Goal: Transaction & Acquisition: Purchase product/service

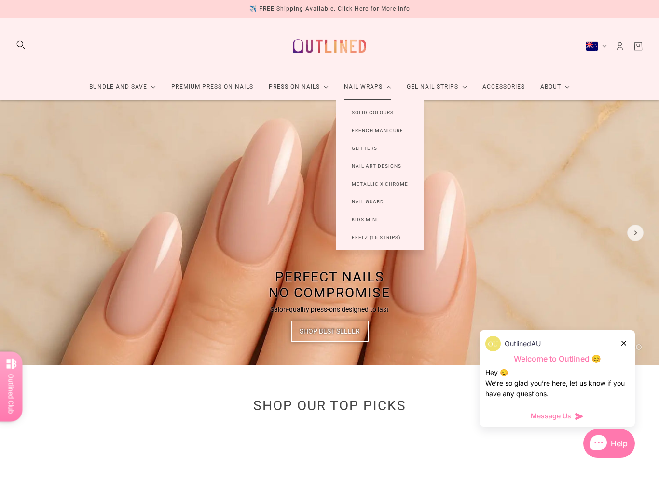
click at [363, 148] on link "Glitters" at bounding box center [364, 148] width 56 height 18
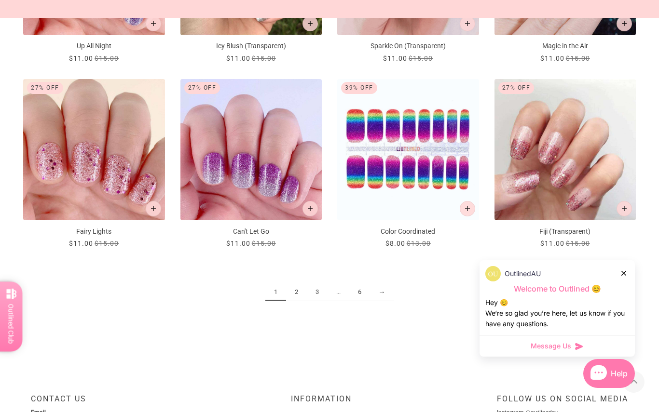
scroll to position [1073, 0]
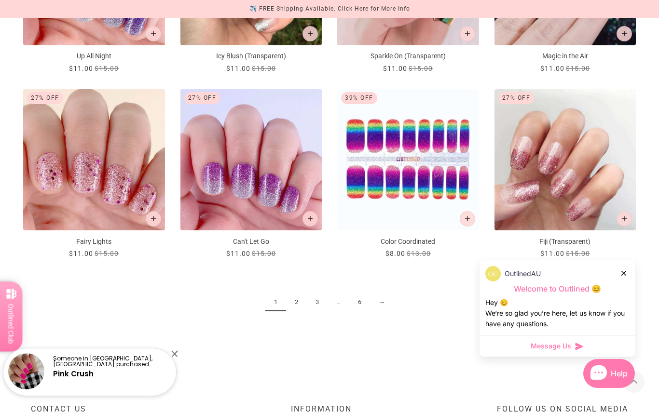
click at [294, 308] on link "2" at bounding box center [296, 303] width 21 height 18
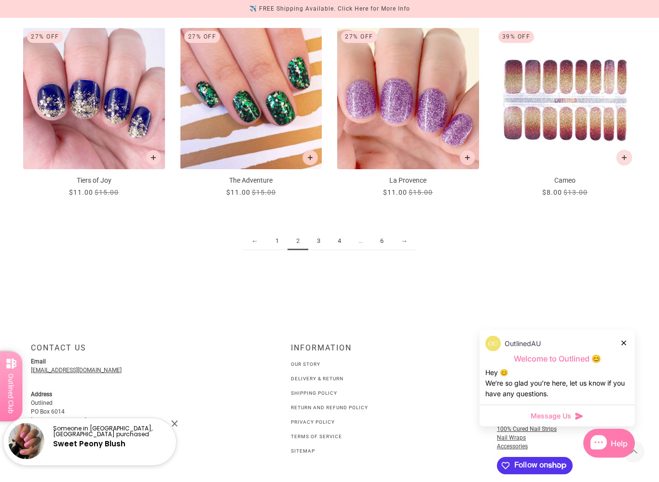
scroll to position [1138, 0]
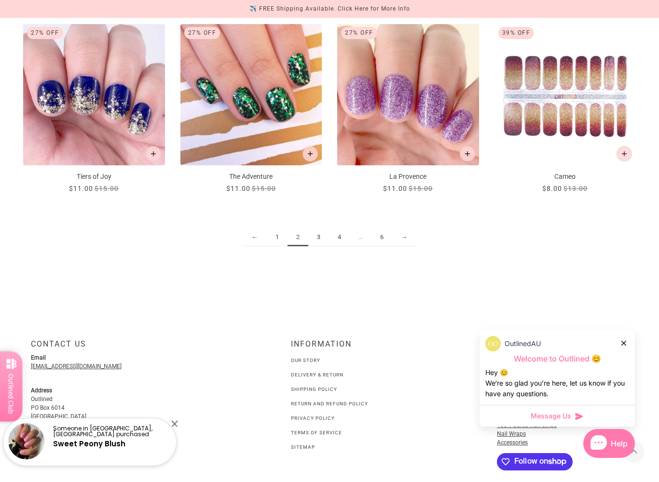
click at [315, 238] on link "3" at bounding box center [318, 238] width 21 height 18
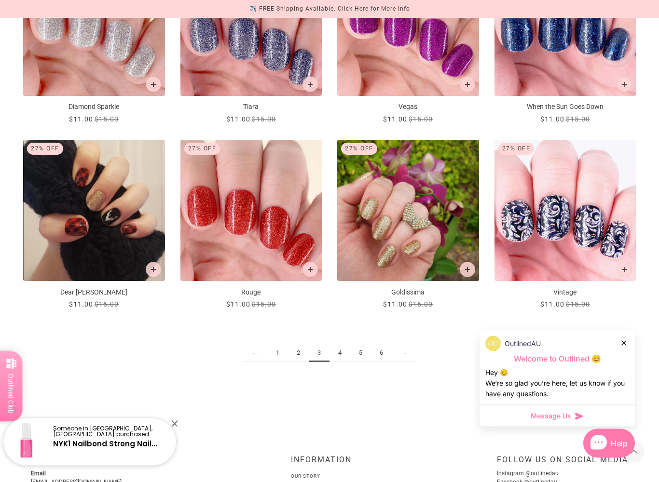
scroll to position [1022, 0]
click at [403, 358] on link "→" at bounding box center [403, 353] width 24 height 18
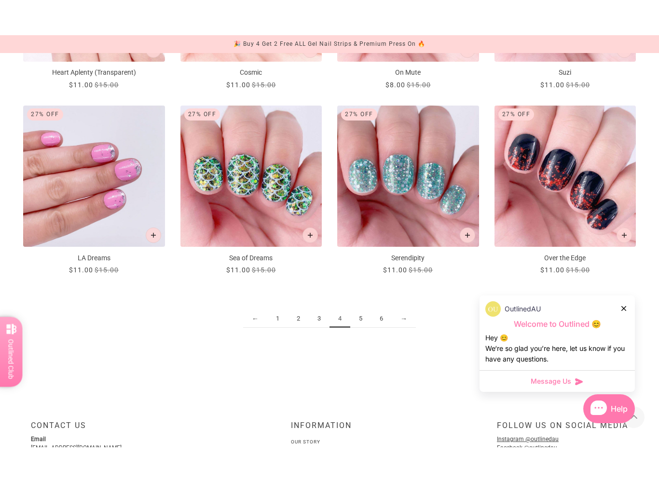
scroll to position [1117, 0]
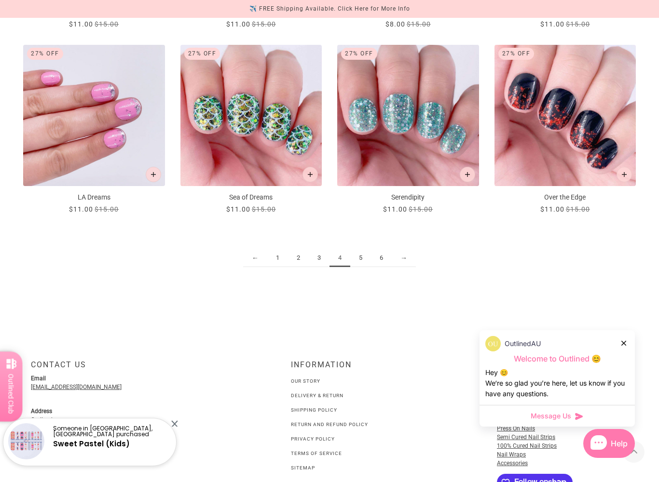
click at [362, 258] on link "5" at bounding box center [360, 258] width 21 height 18
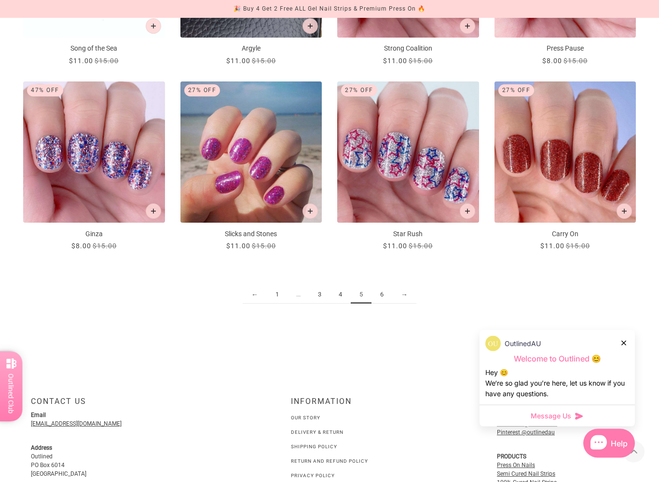
scroll to position [1079, 0]
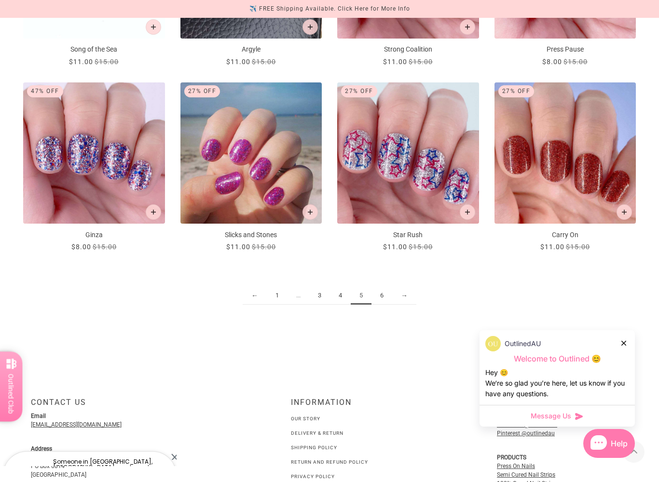
click at [380, 298] on link "6" at bounding box center [381, 296] width 21 height 18
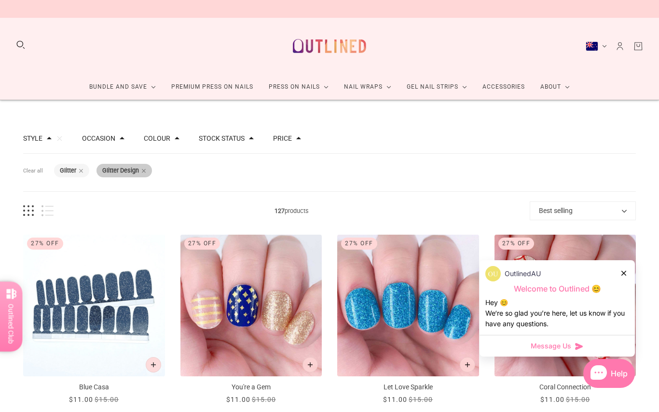
click at [139, 172] on b "Glitter Design" at bounding box center [120, 170] width 37 height 7
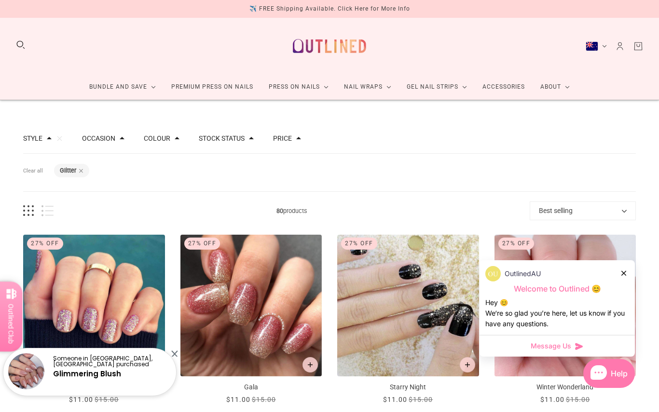
click at [40, 142] on button "Style" at bounding box center [32, 138] width 19 height 7
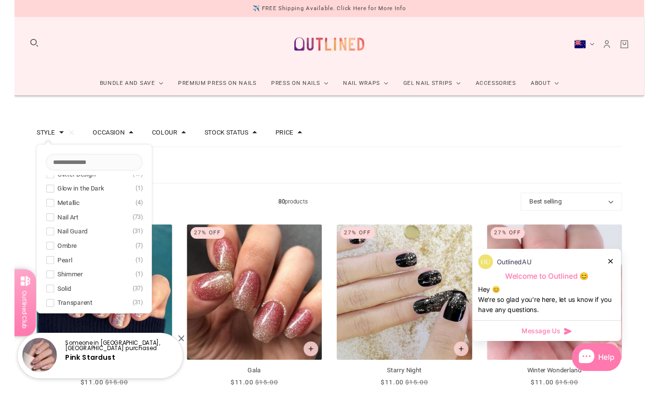
scroll to position [55, 0]
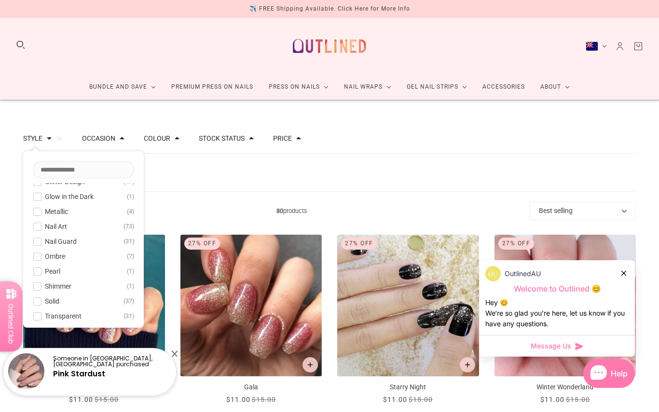
click at [583, 152] on div "Style Clear Chrome 4 French 14 Glitter 80 Glitter Design 47 Glow in the Dark 1 …" at bounding box center [329, 139] width 612 height 30
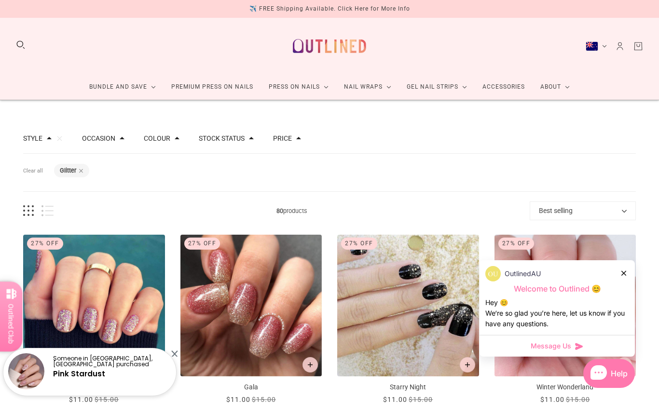
click at [19, 42] on button "Search" at bounding box center [20, 45] width 11 height 11
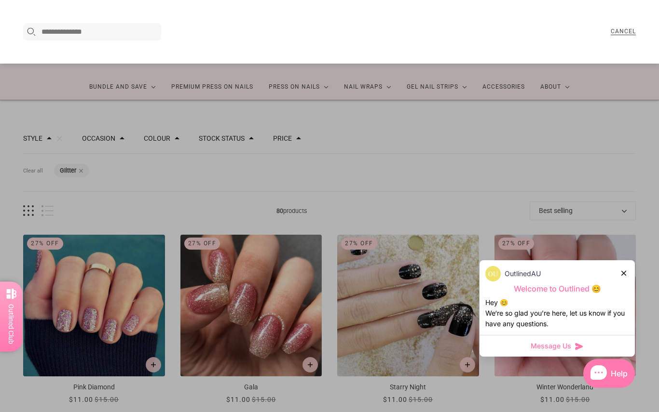
click at [69, 24] on div "Search here..." at bounding box center [92, 31] width 138 height 17
click at [74, 37] on input "Search here..." at bounding box center [99, 32] width 117 height 12
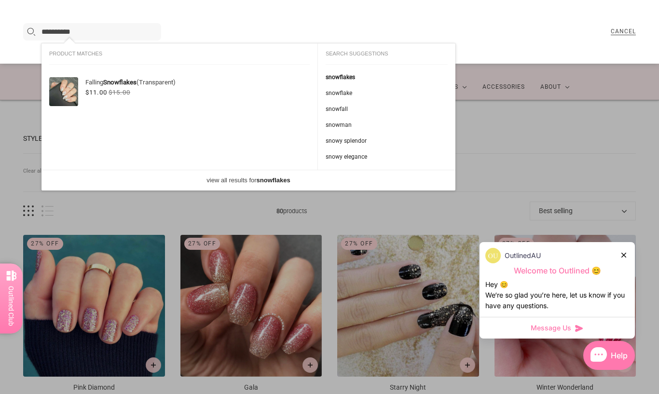
type input "**********"
click at [65, 95] on img at bounding box center [63, 91] width 29 height 29
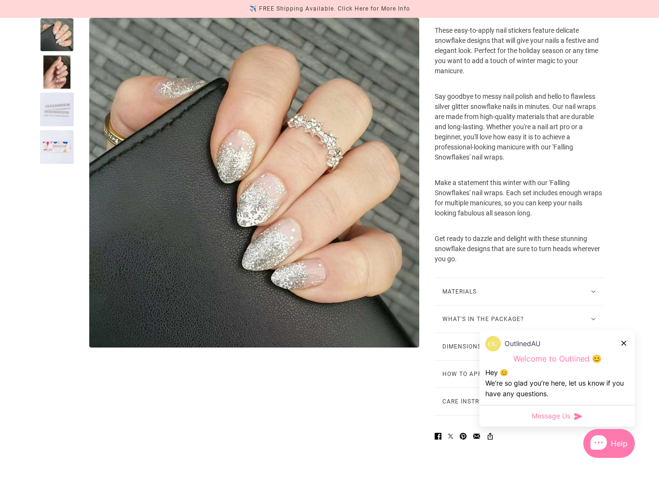
scroll to position [350, 0]
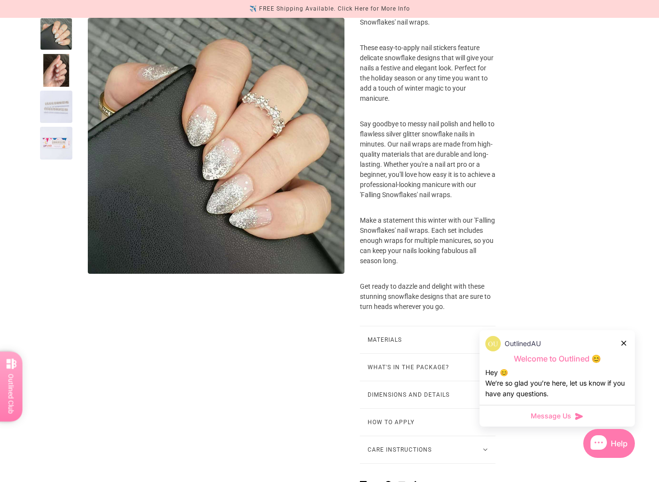
click at [52, 110] on div at bounding box center [56, 107] width 32 height 32
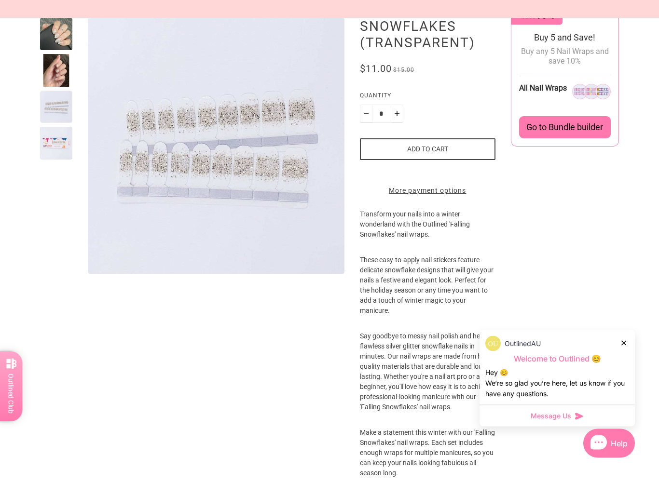
scroll to position [138, 0]
click at [60, 45] on div at bounding box center [56, 34] width 32 height 32
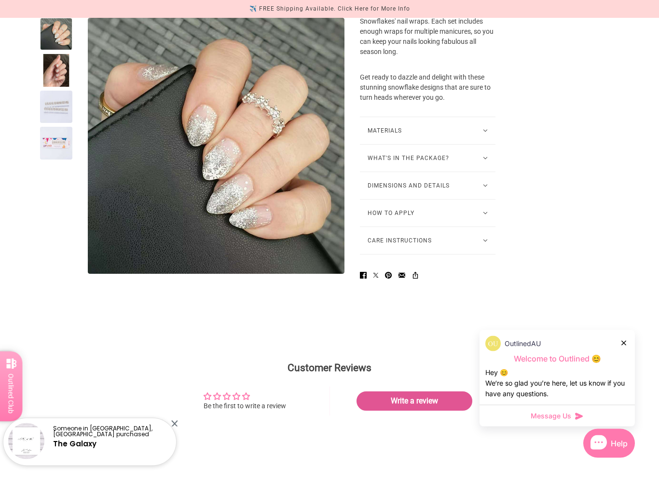
scroll to position [559, 0]
click at [436, 254] on button "Care Instructions" at bounding box center [427, 240] width 135 height 27
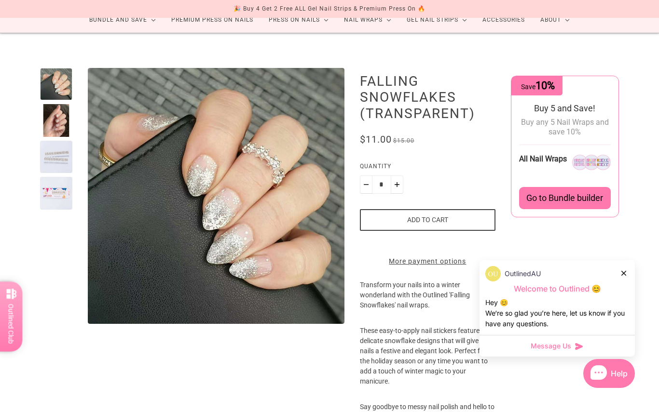
scroll to position [0, 0]
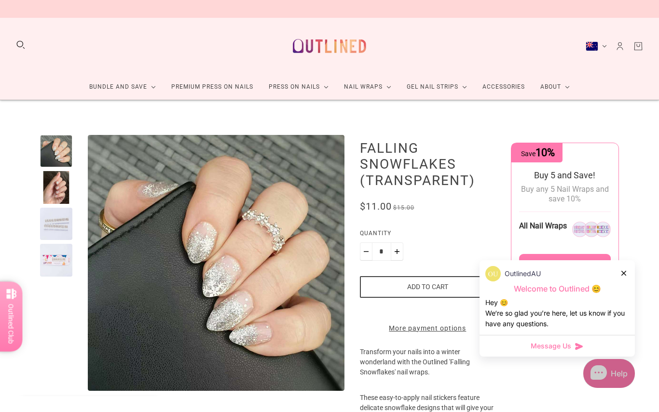
click at [612, 378] on div "Help" at bounding box center [609, 373] width 52 height 29
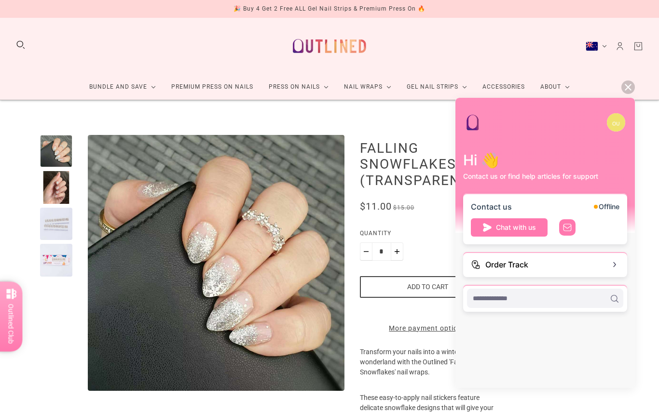
click at [580, 294] on input "scrollable content" at bounding box center [540, 298] width 137 height 11
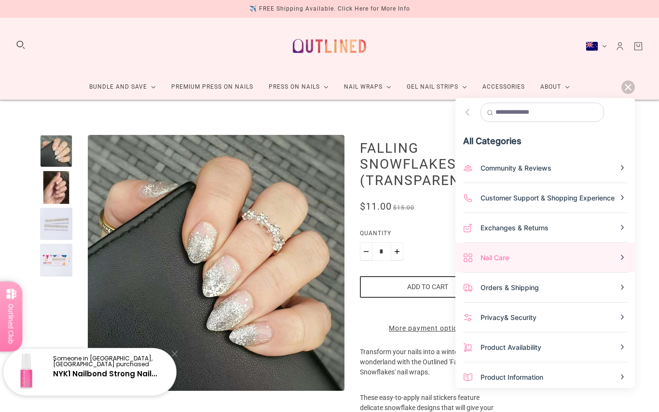
click at [597, 253] on div "Nail Care" at bounding box center [548, 258] width 137 height 10
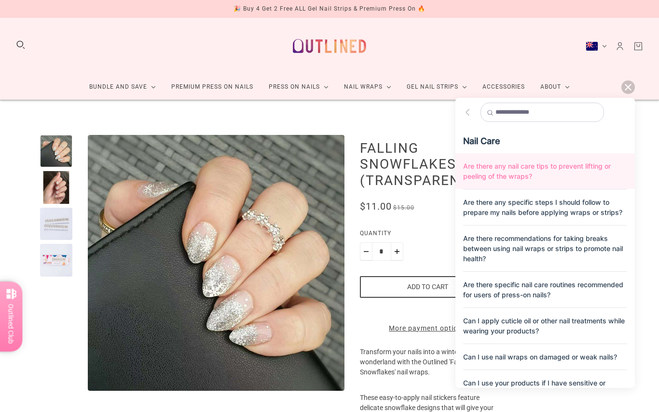
click at [584, 171] on div "Are there any nail care tips to prevent lifting or peeling of the wraps?" at bounding box center [544, 171] width 179 height 36
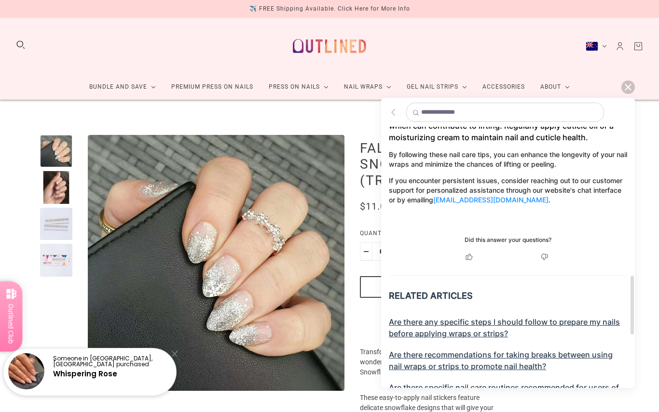
scroll to position [637, 0]
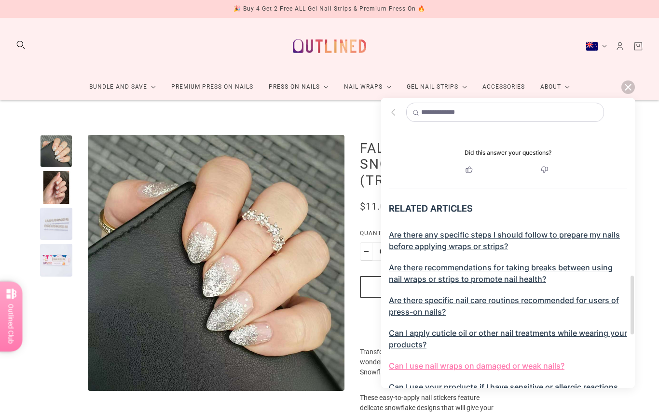
click at [542, 360] on div "Can I use nail wraps on damaged or weak nails?" at bounding box center [508, 366] width 238 height 12
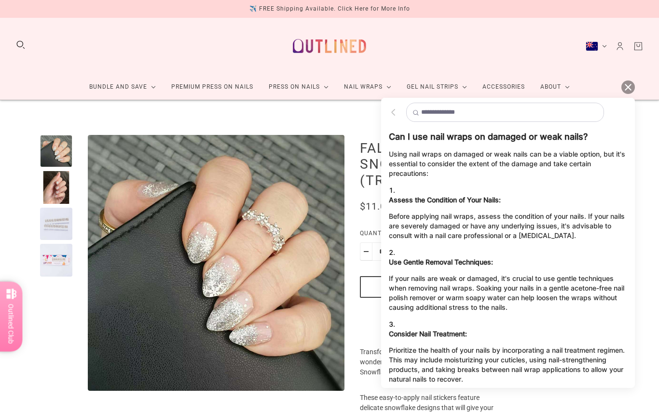
click at [625, 88] on icon at bounding box center [627, 87] width 7 height 7
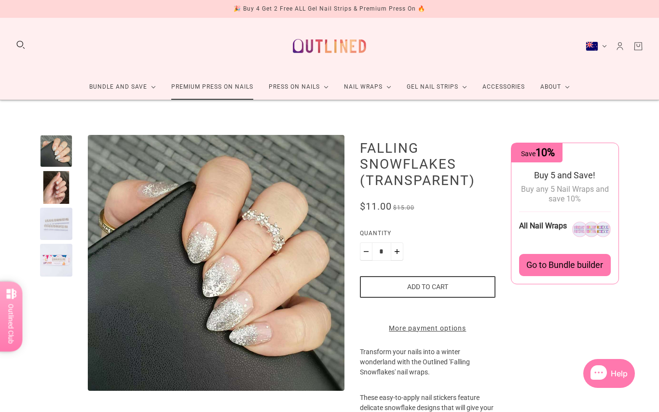
click at [205, 85] on link "Premium Press On Nails" at bounding box center [211, 87] width 97 height 26
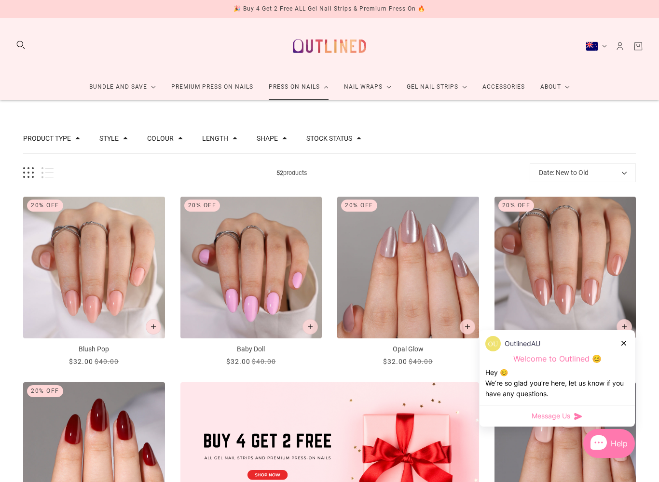
click at [323, 90] on link "Press On Nails" at bounding box center [298, 87] width 75 height 26
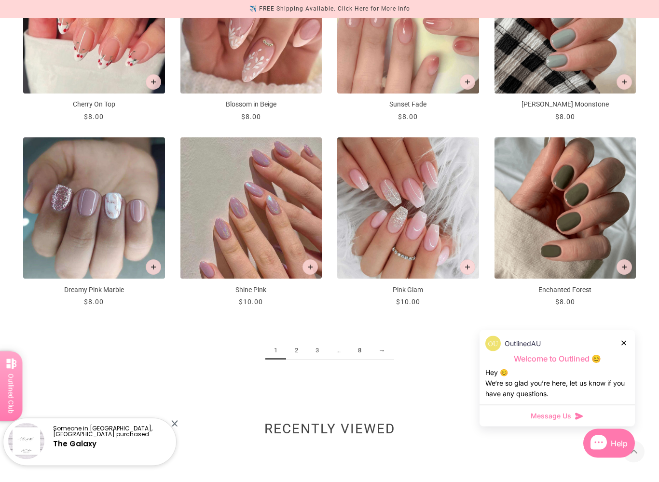
scroll to position [986, 0]
click at [383, 345] on link "→" at bounding box center [382, 351] width 24 height 18
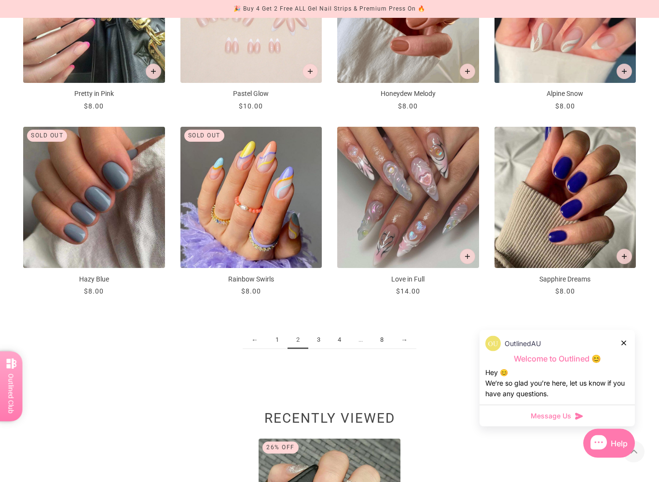
scroll to position [997, 0]
click at [412, 341] on link "→" at bounding box center [404, 340] width 24 height 18
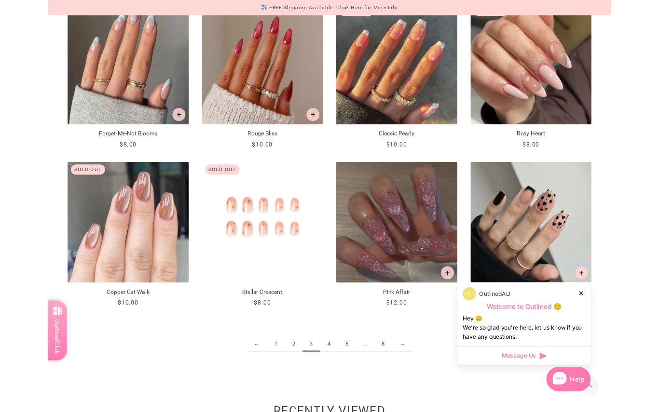
scroll to position [933, 0]
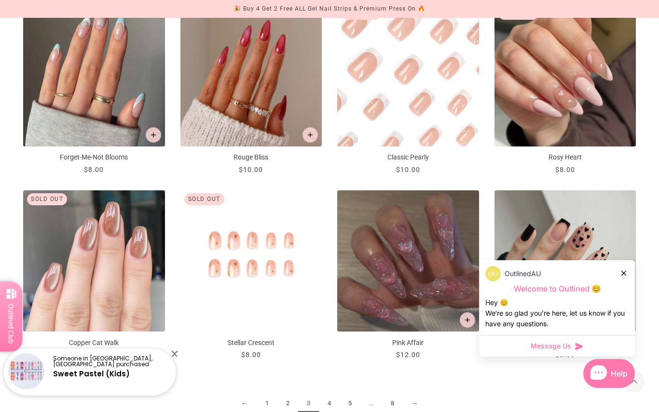
click at [418, 96] on img "Classic Pearly" at bounding box center [408, 76] width 142 height 142
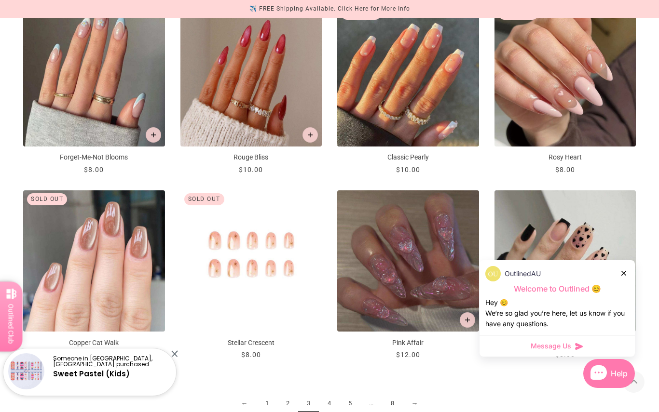
click at [626, 269] on div at bounding box center [624, 273] width 6 height 10
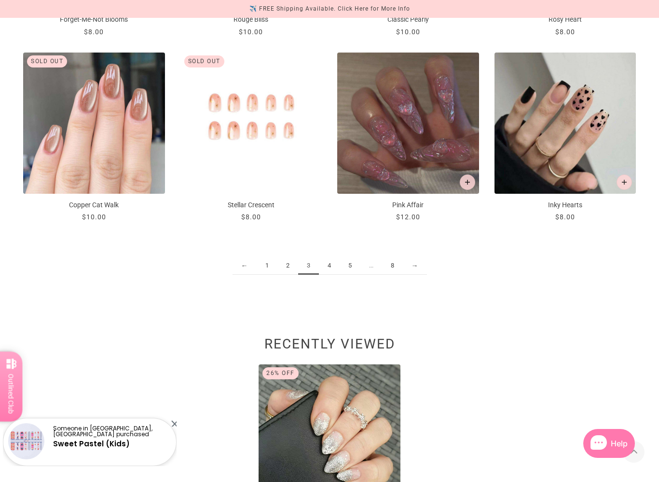
scroll to position [1072, 0]
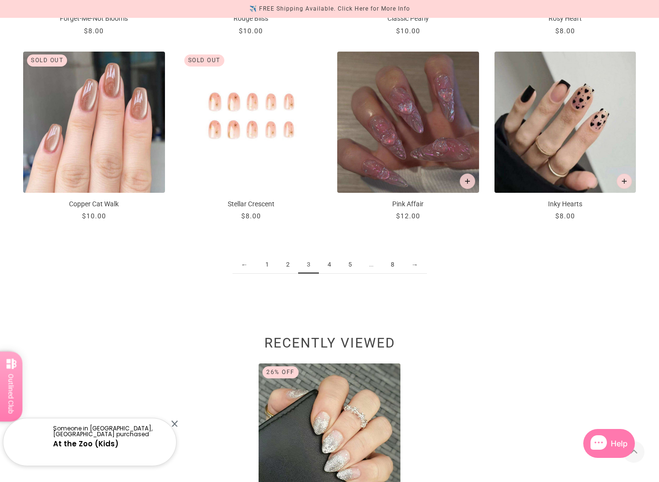
click at [416, 264] on link "→" at bounding box center [415, 265] width 24 height 18
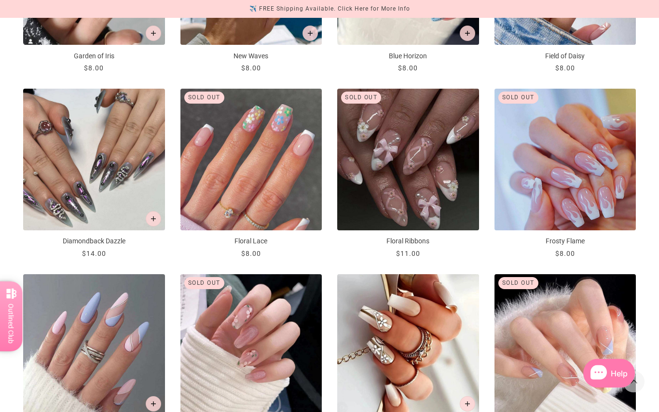
scroll to position [849, 0]
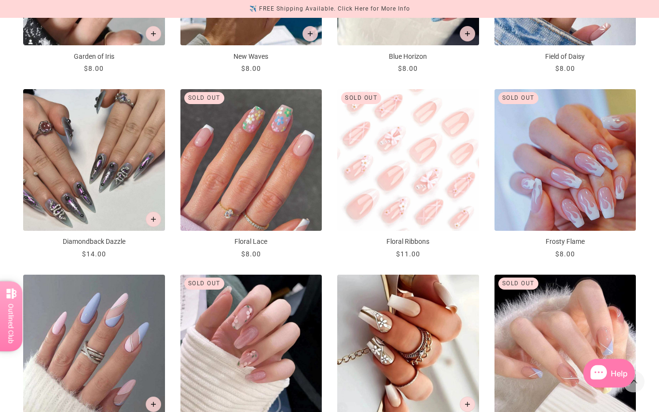
click at [436, 126] on img "Floral Ribbons" at bounding box center [408, 161] width 142 height 142
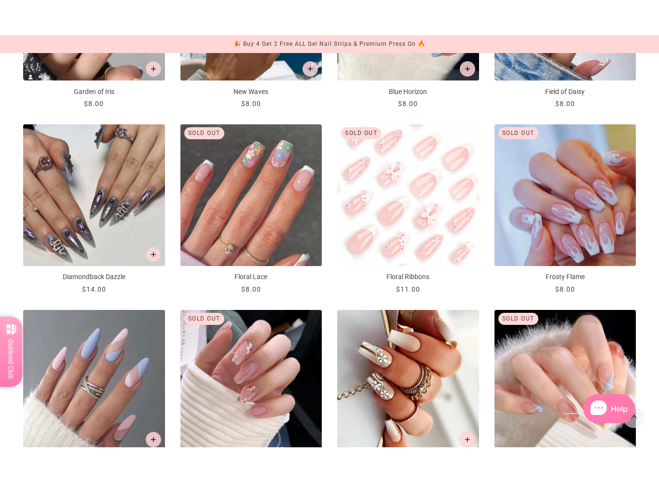
scroll to position [974, 0]
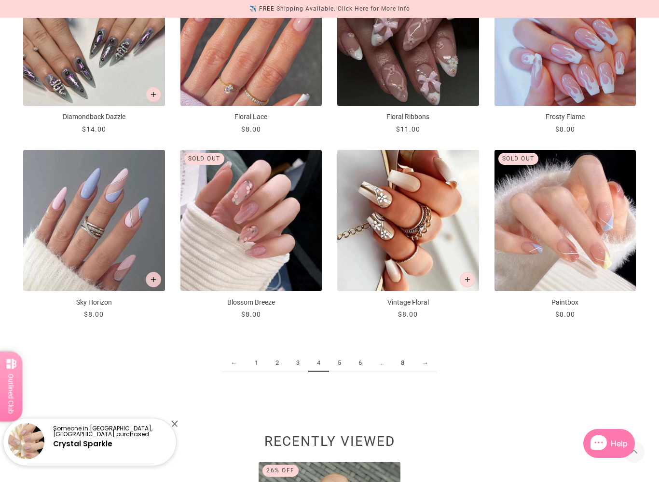
click at [339, 362] on link "5" at bounding box center [339, 363] width 21 height 18
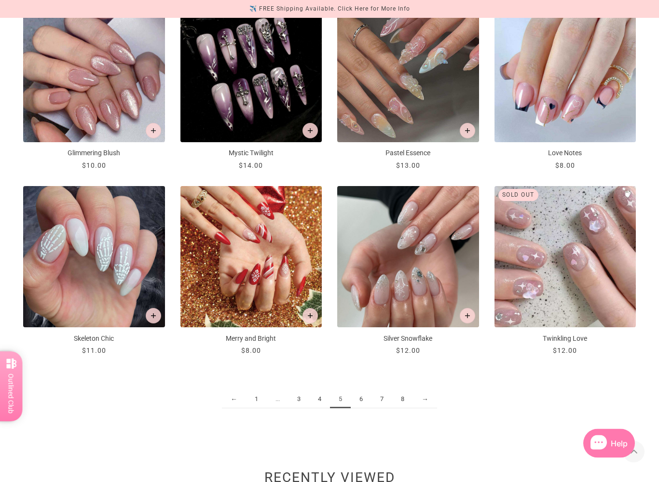
scroll to position [938, 0]
click at [386, 405] on link "7" at bounding box center [381, 400] width 21 height 18
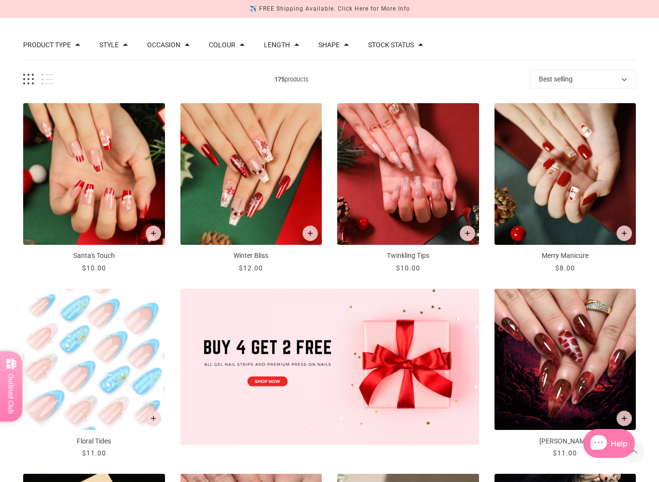
scroll to position [102, 0]
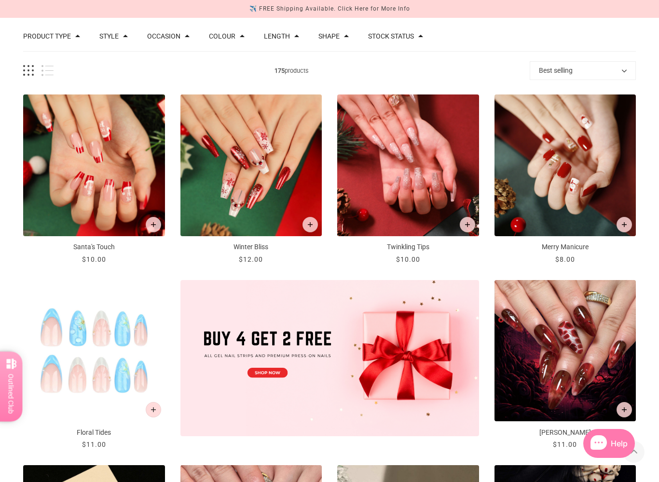
click at [124, 341] on img "Floral Tides" at bounding box center [94, 351] width 142 height 142
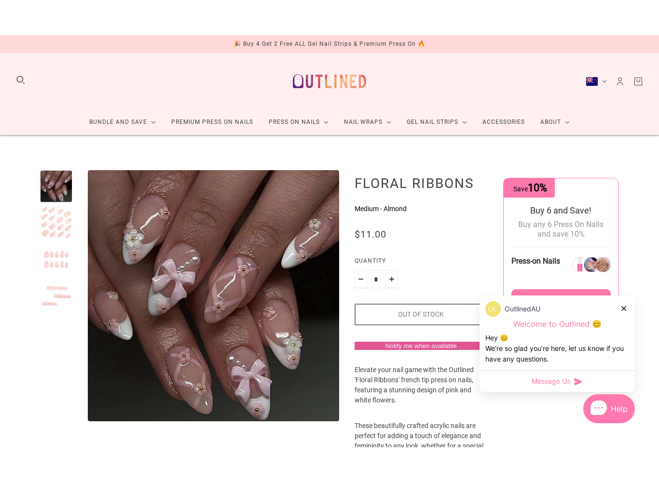
scroll to position [20, 0]
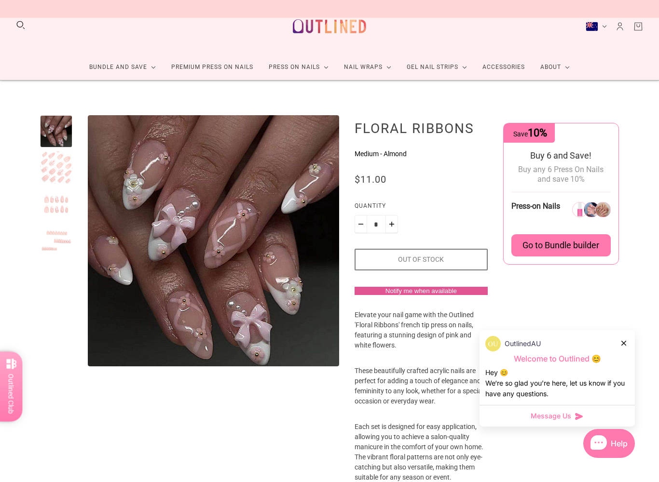
click at [52, 168] on div at bounding box center [56, 167] width 32 height 32
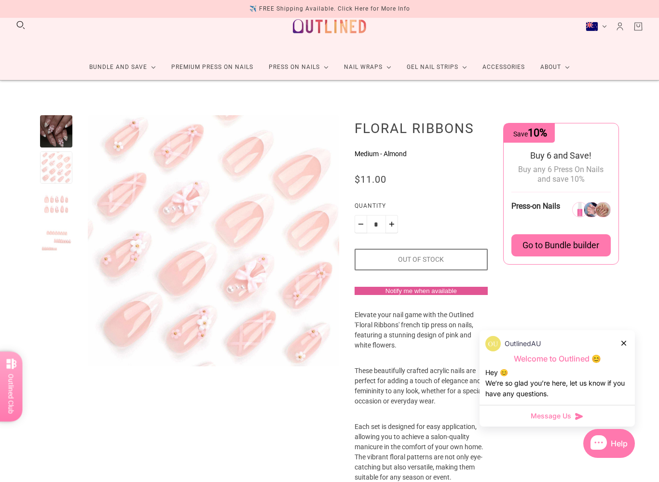
click at [52, 204] on div at bounding box center [56, 204] width 32 height 32
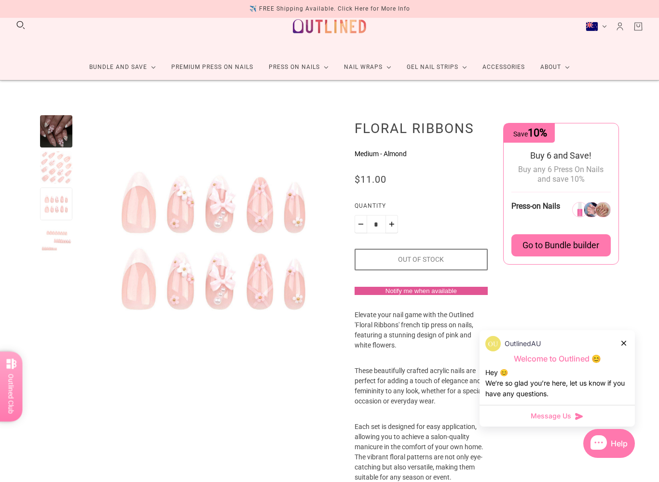
click at [48, 232] on div at bounding box center [56, 240] width 32 height 32
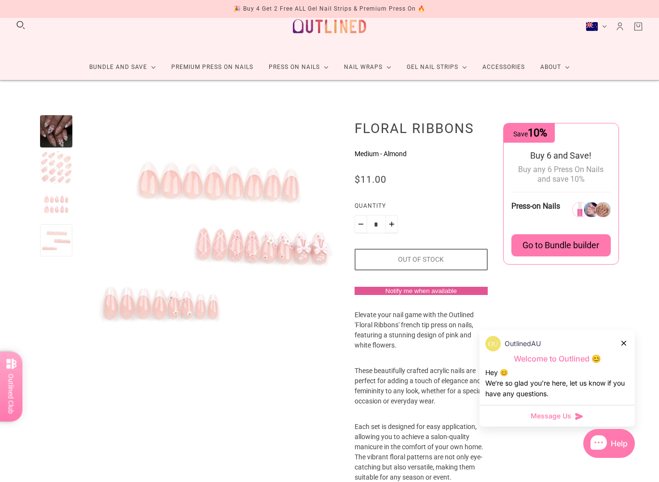
click at [54, 132] on div at bounding box center [56, 131] width 32 height 32
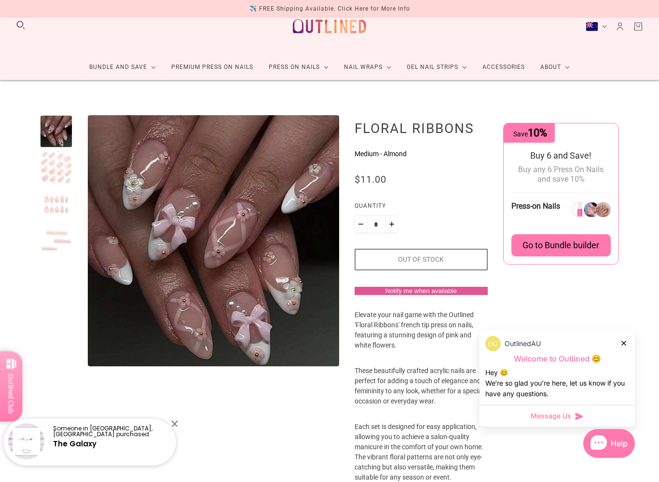
click at [470, 294] on button "Notify me when available" at bounding box center [420, 291] width 133 height 8
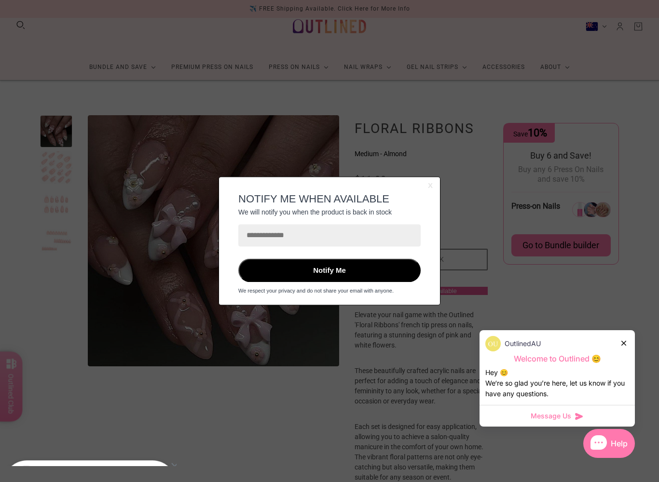
click at [431, 186] on button "X" at bounding box center [430, 185] width 5 height 7
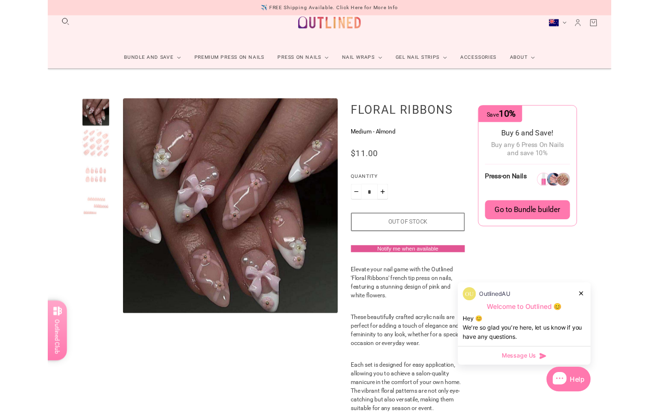
scroll to position [0, 0]
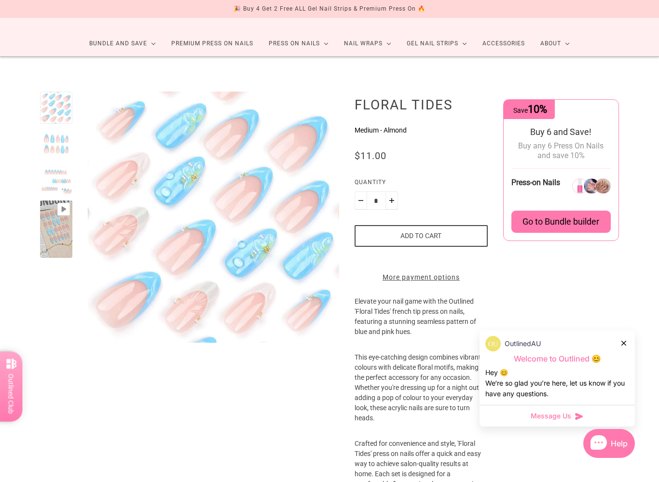
click at [66, 212] on div at bounding box center [56, 230] width 32 height 58
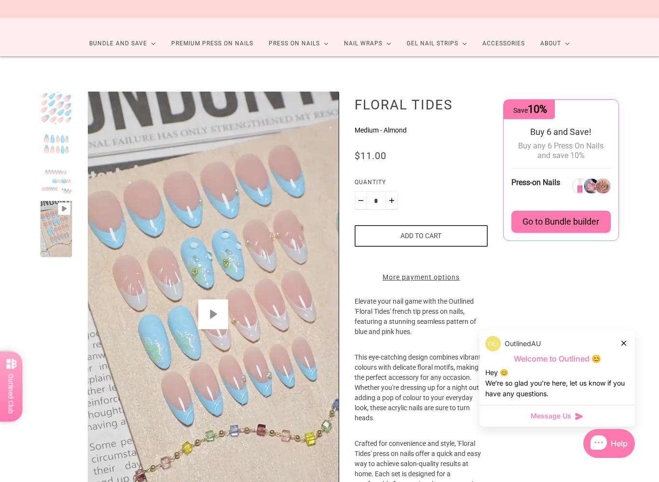
click at [216, 309] on button "Play" at bounding box center [213, 314] width 30 height 30
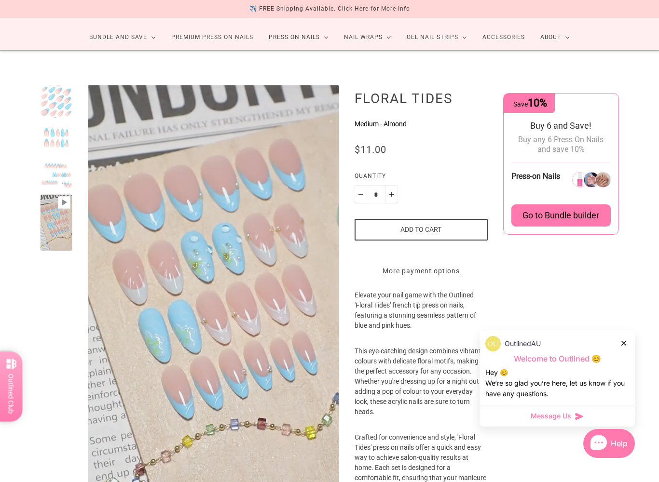
scroll to position [53, 0]
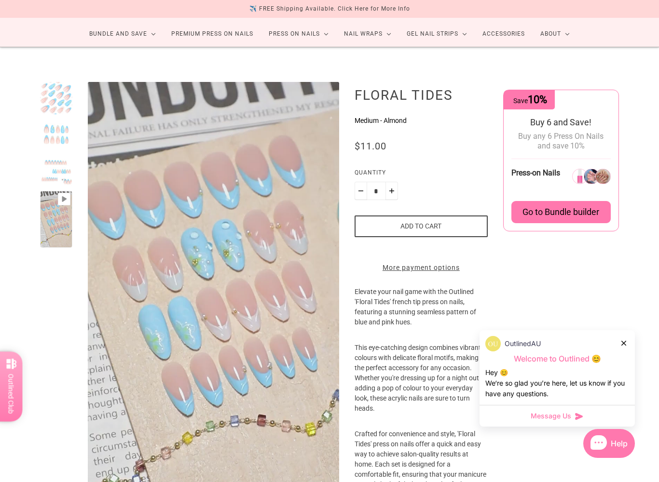
type input "*****"
click at [53, 176] on div at bounding box center [56, 170] width 32 height 32
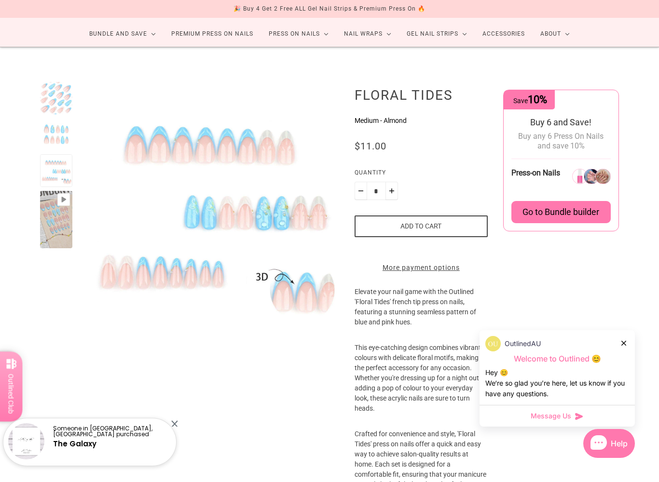
click at [53, 136] on div at bounding box center [56, 134] width 32 height 32
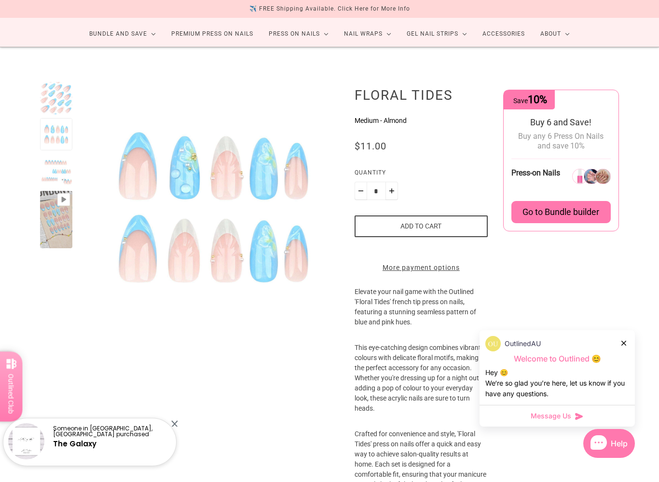
click at [451, 232] on button "Add to cart" at bounding box center [420, 227] width 133 height 22
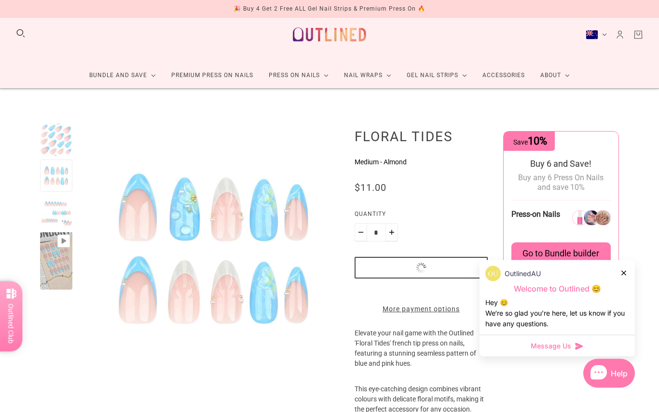
scroll to position [0, 0]
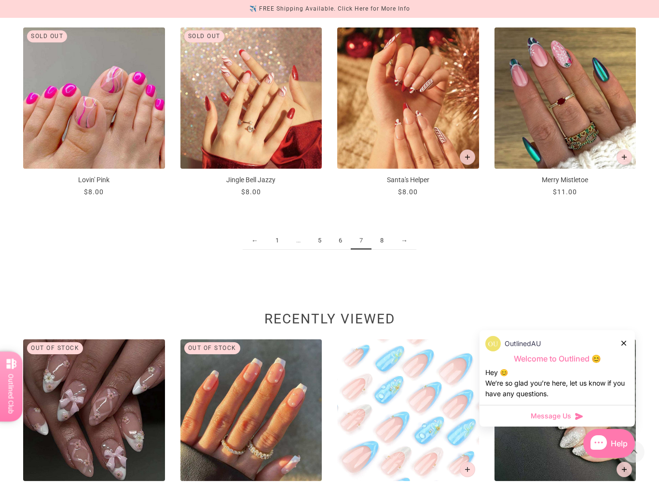
scroll to position [1229, 0]
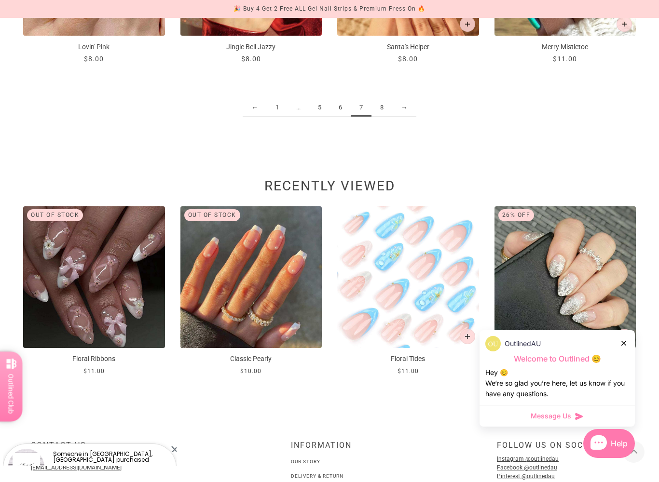
click at [388, 111] on link "8" at bounding box center [381, 108] width 21 height 18
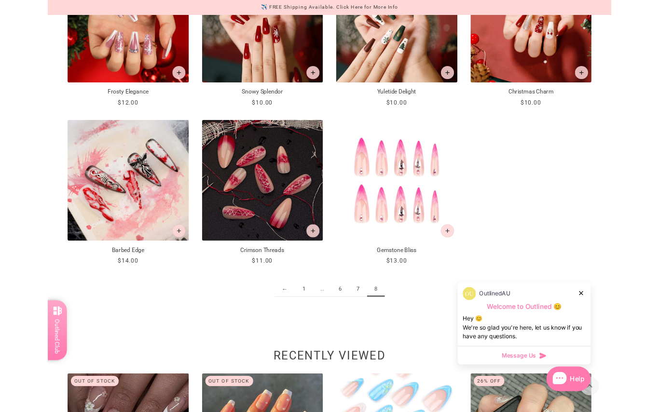
scroll to position [1128, 0]
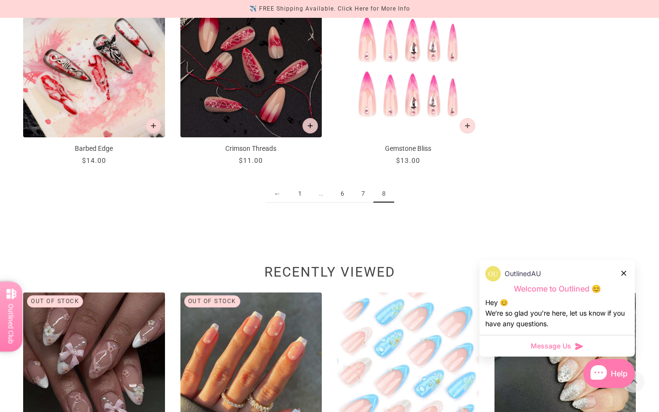
click at [340, 196] on link "6" at bounding box center [342, 194] width 21 height 18
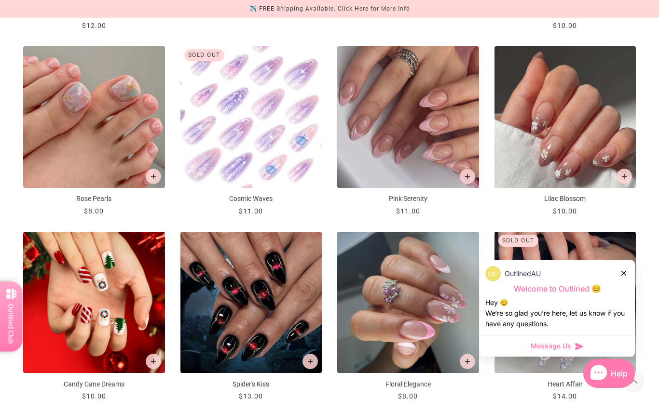
scroll to position [517, 0]
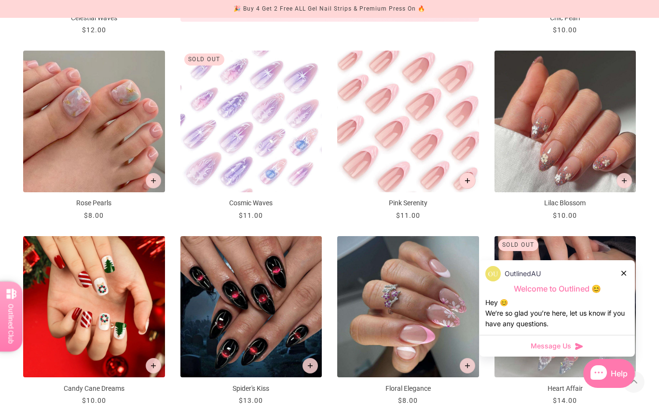
click at [472, 178] on button "Add to cart" at bounding box center [467, 181] width 16 height 16
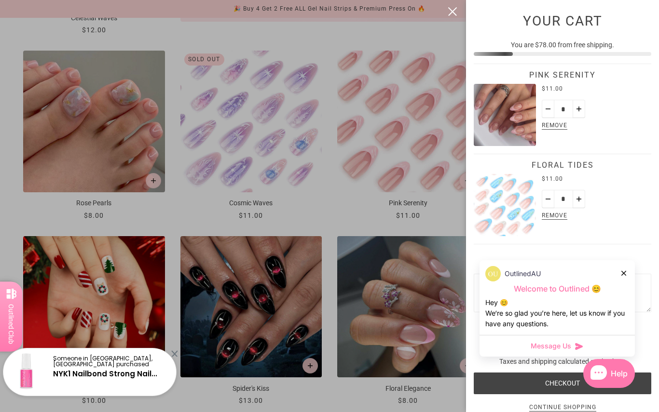
scroll to position [10, 0]
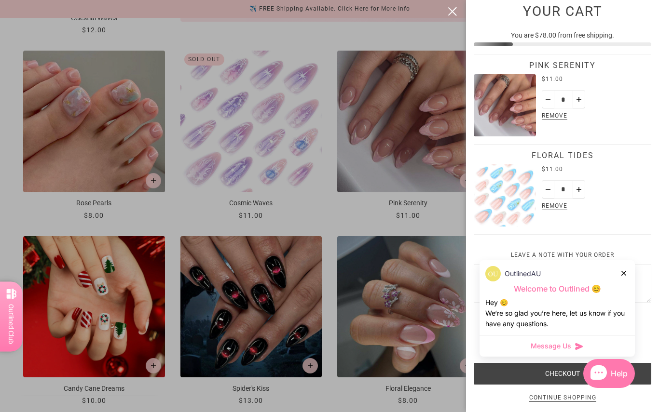
click at [450, 10] on button "close" at bounding box center [452, 12] width 12 height 12
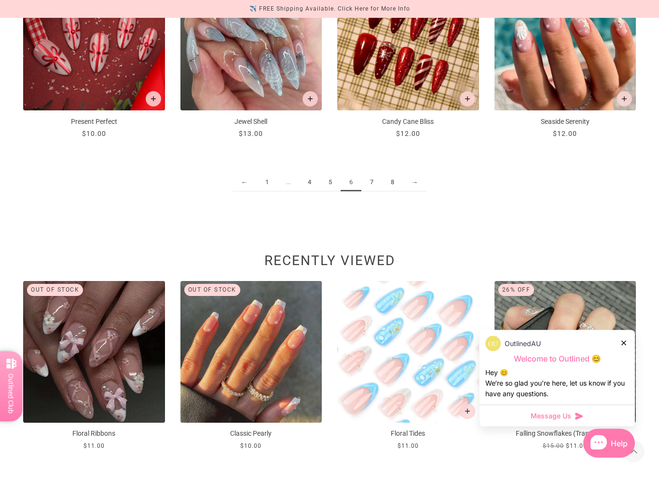
scroll to position [1155, 0]
click at [272, 190] on link "1" at bounding box center [266, 183] width 21 height 18
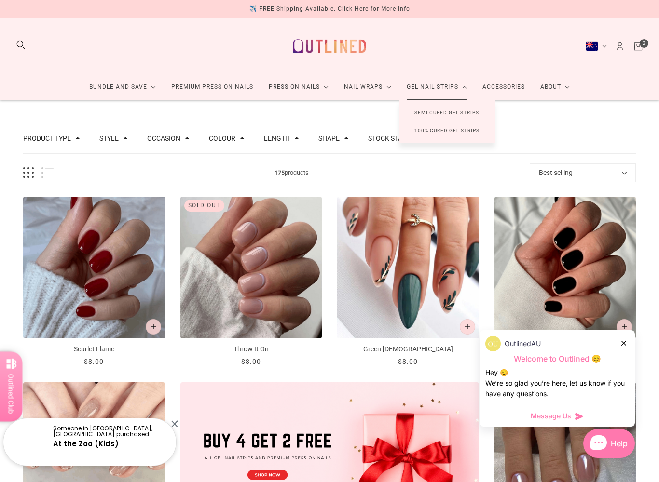
click at [472, 113] on link "Semi Cured Gel Strips" at bounding box center [446, 113] width 95 height 18
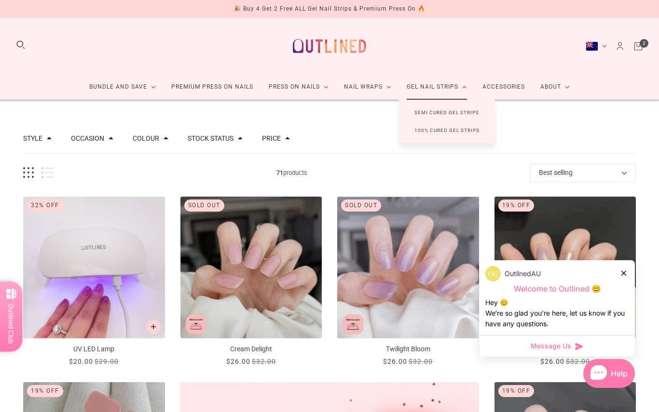
click at [465, 125] on link "100% Cured Gel Strips" at bounding box center [447, 130] width 96 height 18
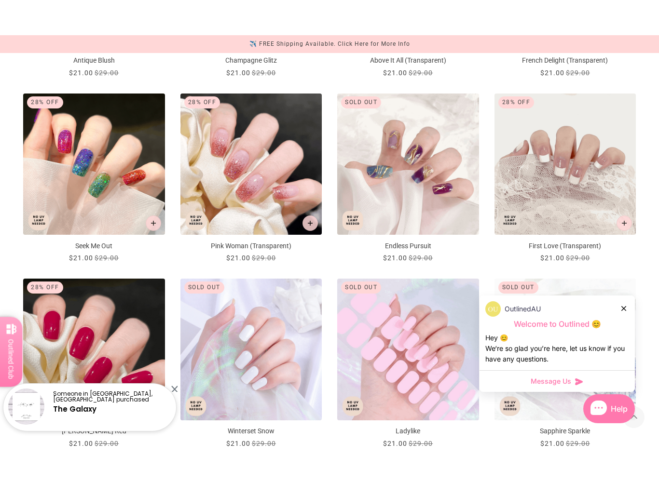
scroll to position [699, 0]
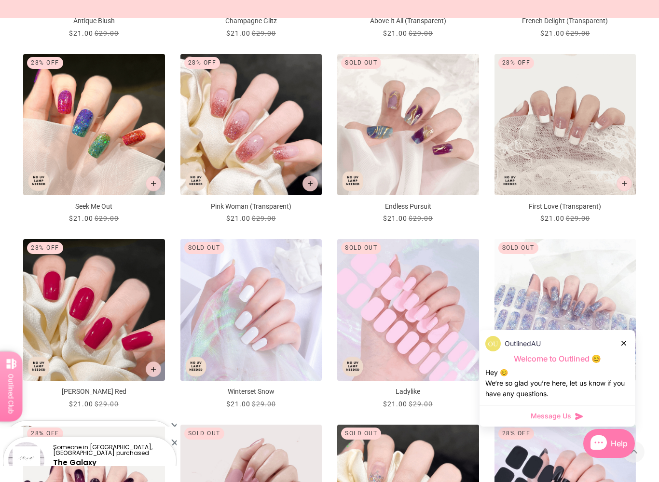
click at [440, 316] on img "Ladylike" at bounding box center [408, 310] width 142 height 142
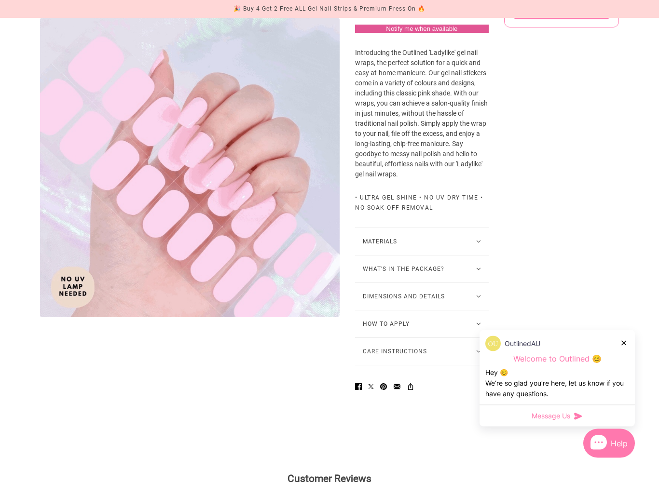
scroll to position [257, 0]
click at [438, 326] on button "How to Apply" at bounding box center [422, 323] width 134 height 27
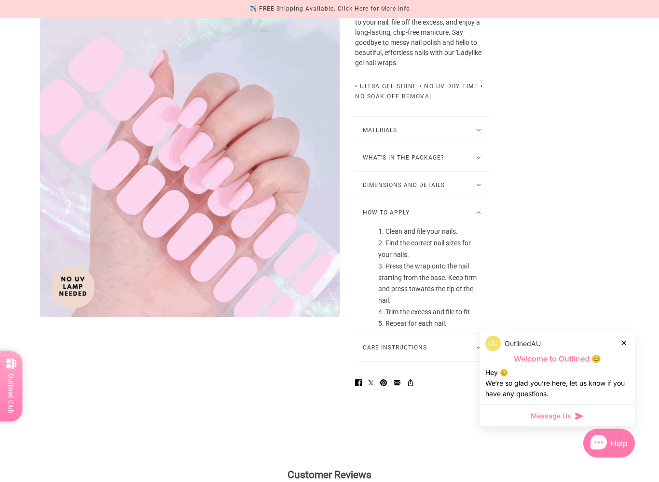
scroll to position [368, 0]
click at [435, 350] on button "Care Instructions" at bounding box center [422, 347] width 134 height 27
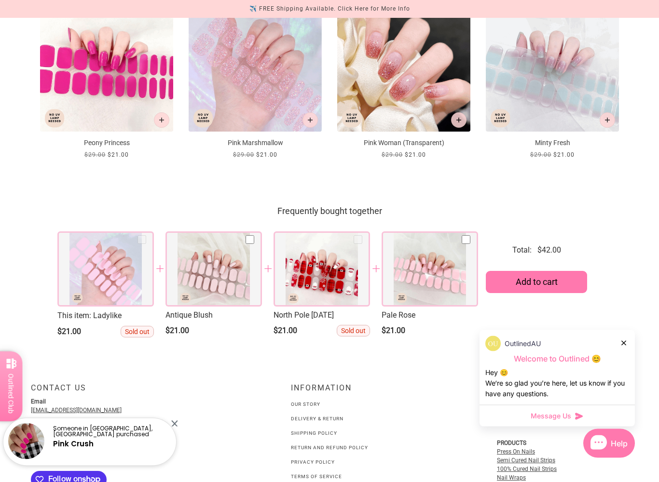
scroll to position [1100, 0]
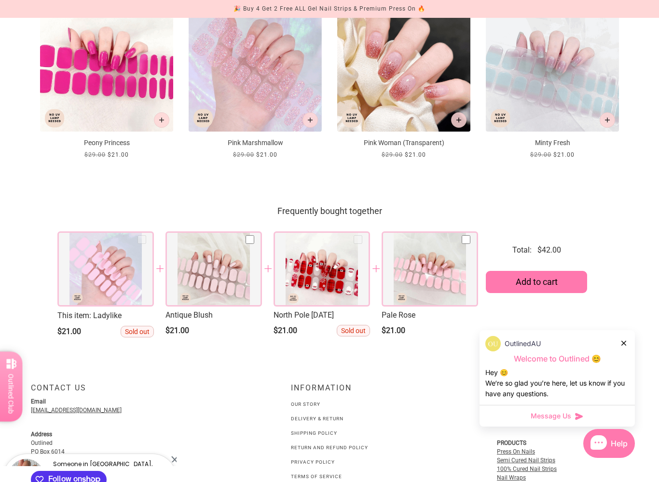
click at [425, 267] on div at bounding box center [429, 268] width 96 height 75
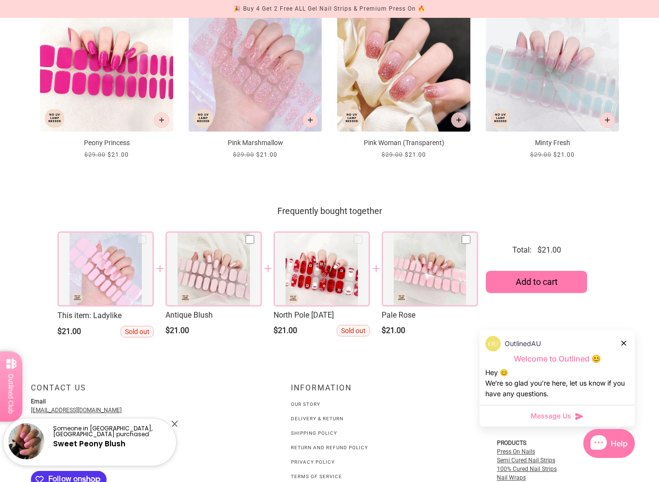
click at [214, 280] on div at bounding box center [213, 268] width 96 height 75
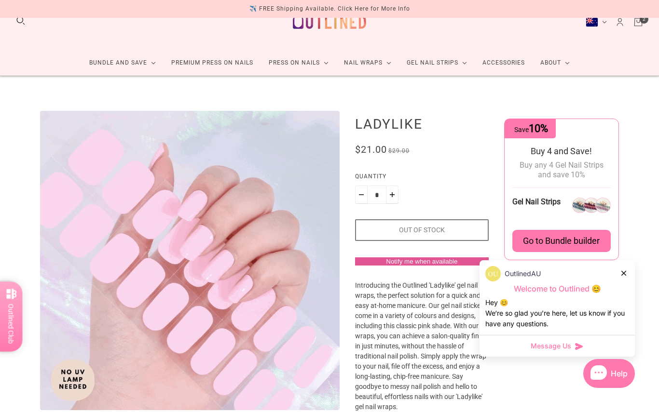
scroll to position [0, 0]
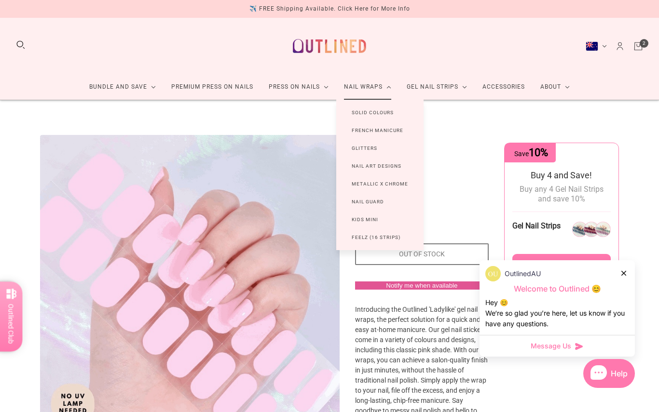
click at [391, 225] on link "Kids Mini" at bounding box center [364, 220] width 57 height 18
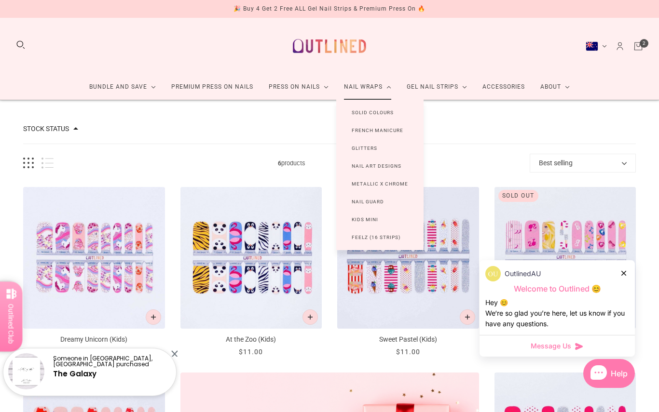
click at [380, 243] on link "Feelz (16 Strips)" at bounding box center [376, 238] width 80 height 18
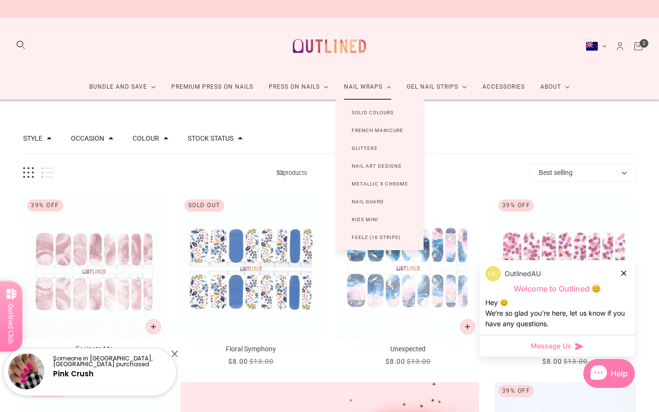
click at [384, 204] on link "Nail Guard" at bounding box center [367, 202] width 63 height 18
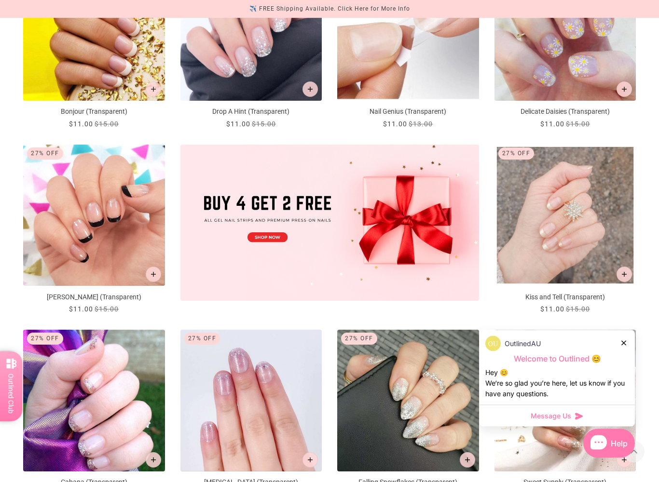
scroll to position [238, 0]
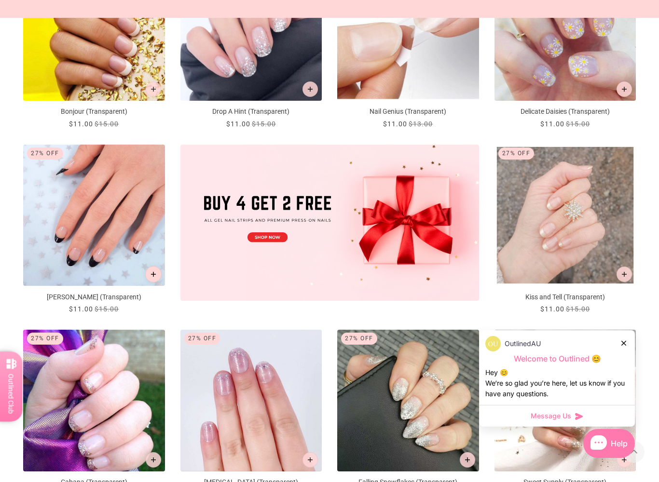
click at [152, 272] on icon "Add to cart" at bounding box center [152, 274] width 5 height 5
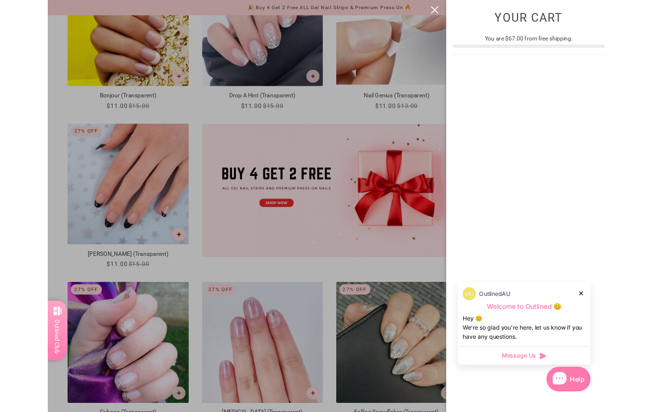
scroll to position [0, 0]
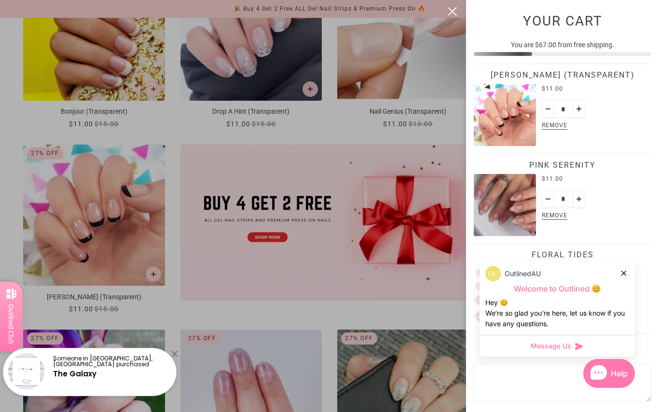
click at [455, 14] on button "close" at bounding box center [452, 12] width 12 height 12
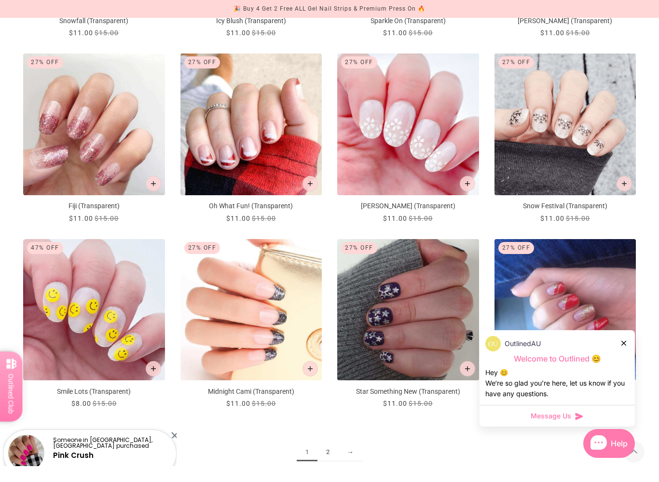
scroll to position [1108, 0]
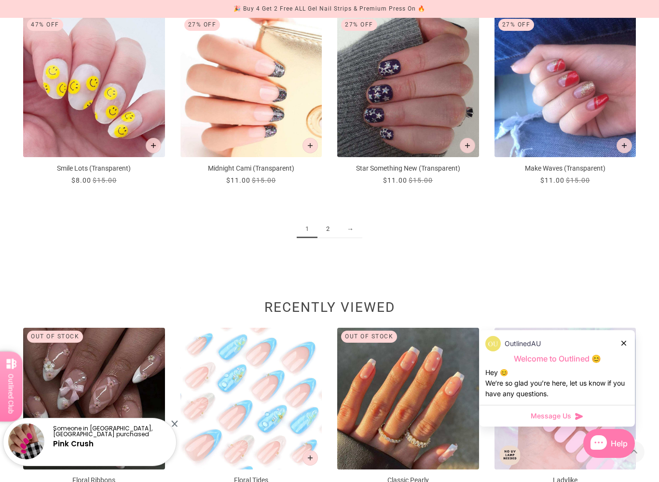
click at [324, 230] on link "2" at bounding box center [327, 229] width 21 height 18
